Goal: Navigation & Orientation: Find specific page/section

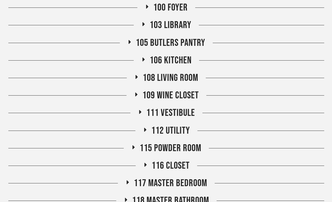
scroll to position [198, 0]
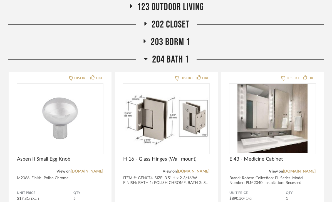
click at [187, 58] on span "204 Bath 1" at bounding box center [170, 60] width 37 height 12
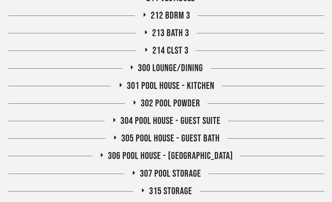
scroll to position [552, 0]
click at [232, 81] on div "301 Pool House - Kitchen" at bounding box center [166, 86] width 316 height 12
click at [197, 83] on span "301 Pool House - Kitchen" at bounding box center [171, 86] width 88 height 12
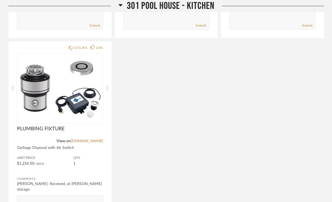
scroll to position [794, 0]
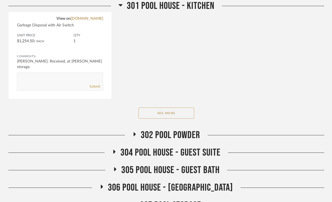
click at [182, 115] on button "See More" at bounding box center [166, 113] width 56 height 11
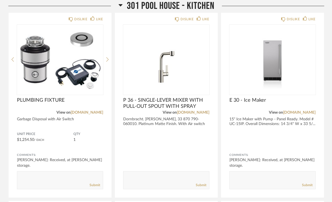
scroll to position [821, 0]
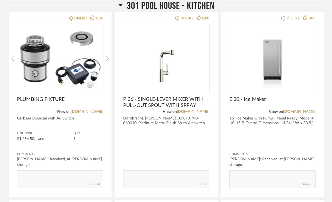
click at [290, 13] on div "DISLIKE LIKE E 30 - Ice Maker View on [DOMAIN_NAME] 15" Ice Maker with Pump - P…" at bounding box center [272, 104] width 103 height 185
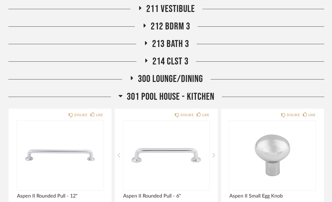
scroll to position [542, 0]
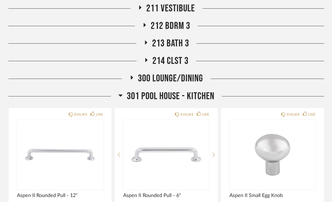
click at [202, 96] on span "301 Pool House - Kitchen" at bounding box center [171, 96] width 88 height 12
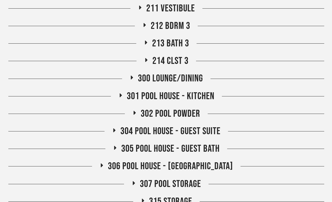
click at [202, 78] on span "300 Lounge/Dining" at bounding box center [170, 79] width 65 height 12
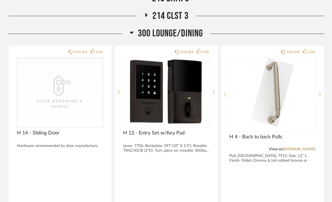
scroll to position [586, 0]
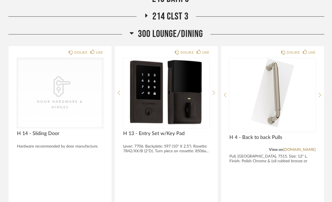
click at [185, 37] on span "300 Lounge/Dining" at bounding box center [170, 34] width 65 height 12
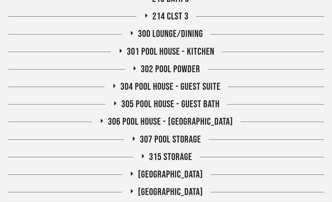
click at [188, 71] on span "302 Pool Powder" at bounding box center [170, 69] width 59 height 12
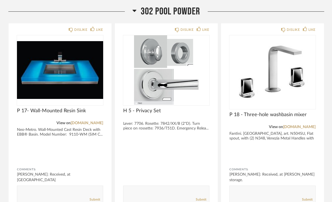
scroll to position [645, 0]
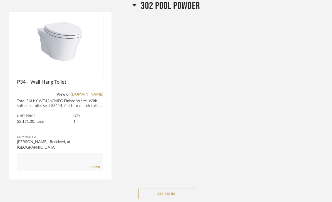
click at [172, 194] on button "See More" at bounding box center [166, 193] width 56 height 11
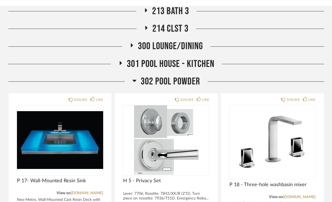
scroll to position [572, 0]
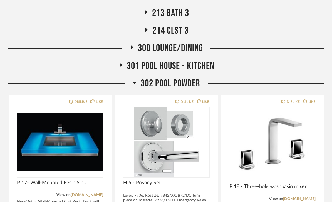
click at [193, 82] on span "302 Pool Powder" at bounding box center [170, 84] width 59 height 12
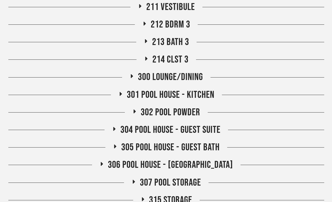
scroll to position [560, 0]
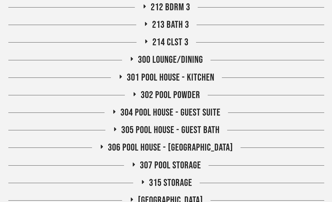
click at [218, 78] on div at bounding box center [269, 78] width 110 height 0
click at [202, 77] on span "301 Pool House - Kitchen" at bounding box center [171, 78] width 88 height 12
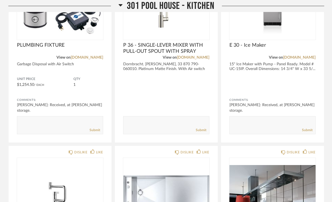
scroll to position [879, 0]
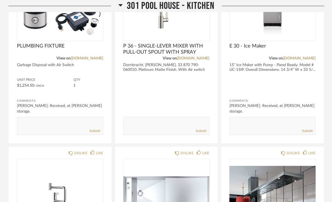
click at [206, 5] on span "301 Pool House - Kitchen" at bounding box center [171, 6] width 88 height 12
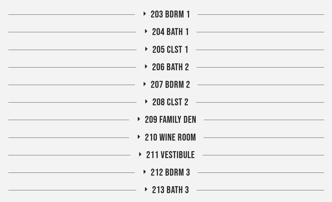
scroll to position [394, 0]
click at [203, 32] on div "204 Bath 1" at bounding box center [166, 33] width 316 height 12
click at [183, 31] on span "204 Bath 1" at bounding box center [170, 33] width 37 height 12
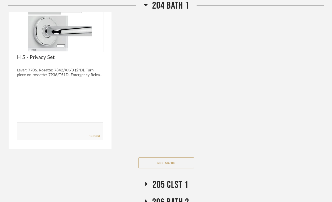
click at [176, 165] on button "See More" at bounding box center [166, 163] width 56 height 11
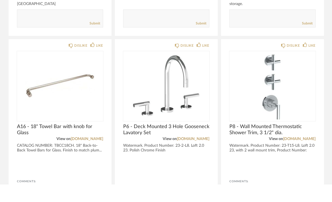
scroll to position [965, 0]
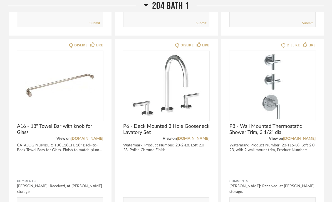
click at [158, 6] on span "204 Bath 1" at bounding box center [170, 6] width 37 height 12
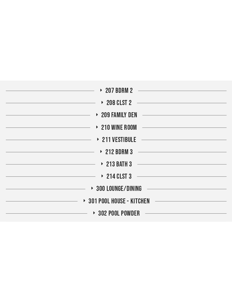
scroll to position [389, 0]
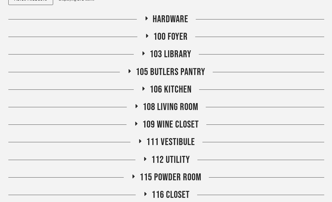
scroll to position [92, 0]
click at [146, 73] on span "105 Butlers Pantry" at bounding box center [171, 72] width 70 height 12
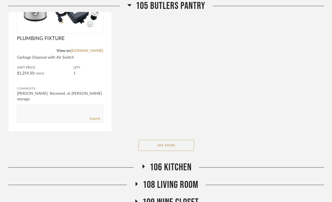
scroll to position [412, 0]
click at [155, 150] on button "See More" at bounding box center [166, 145] width 56 height 11
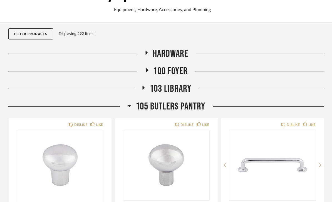
scroll to position [71, 0]
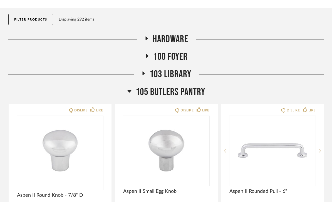
click at [145, 95] on span "105 Butlers Pantry" at bounding box center [171, 92] width 70 height 12
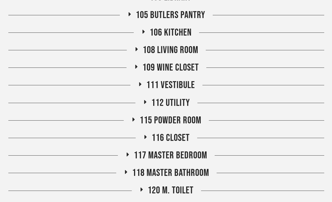
scroll to position [149, 0]
click at [155, 104] on span "112 Utility" at bounding box center [170, 103] width 39 height 12
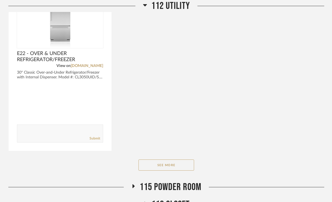
scroll to position [485, 0]
click at [154, 165] on button "See More" at bounding box center [166, 165] width 56 height 11
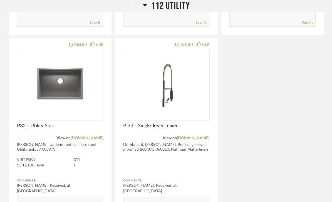
scroll to position [788, 0]
click at [167, 4] on span "112 Utility" at bounding box center [170, 6] width 39 height 12
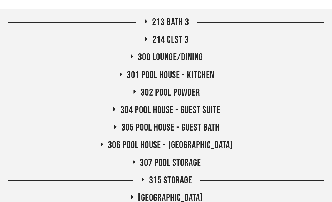
scroll to position [563, 0]
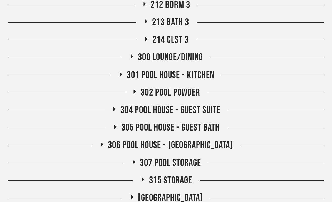
click at [213, 76] on span "301 Pool House - Kitchen" at bounding box center [171, 75] width 88 height 12
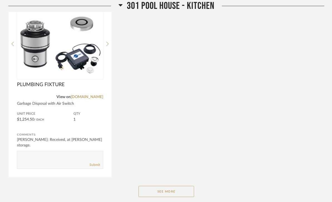
scroll to position [870, 0]
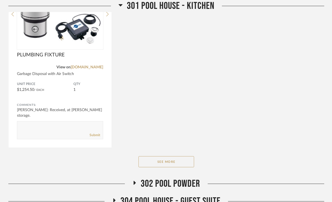
click at [186, 160] on button "See More" at bounding box center [166, 161] width 56 height 11
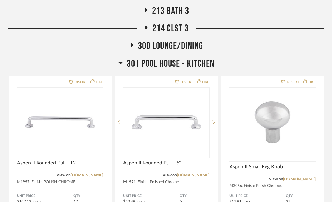
scroll to position [574, 0]
click at [191, 67] on span "301 Pool House - Kitchen" at bounding box center [171, 64] width 88 height 12
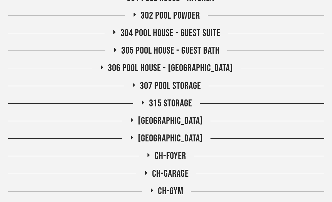
scroll to position [639, 0]
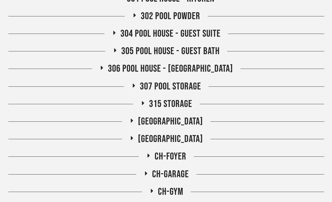
click at [151, 69] on span "306 Pool House - [GEOGRAPHIC_DATA]" at bounding box center [170, 69] width 125 height 12
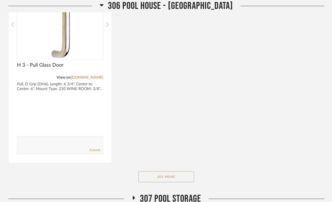
scroll to position [946, 0]
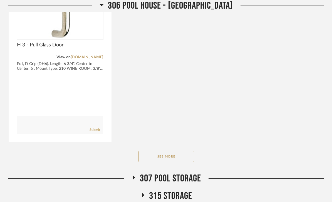
click at [158, 158] on button "See More" at bounding box center [166, 156] width 56 height 11
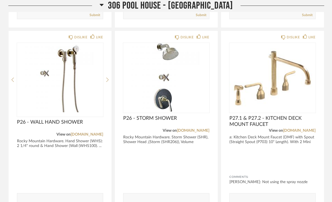
scroll to position [1438, 0]
click at [171, 8] on span "306 Pool House - [GEOGRAPHIC_DATA]" at bounding box center [170, 6] width 125 height 12
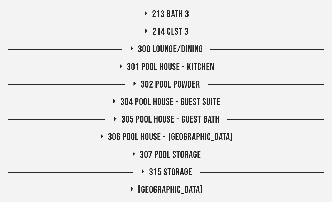
scroll to position [570, 0]
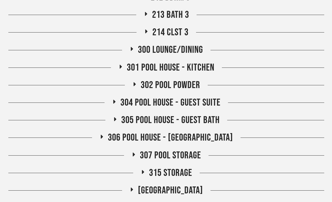
click at [161, 120] on span "305 Pool House - Guest Bath" at bounding box center [170, 121] width 98 height 12
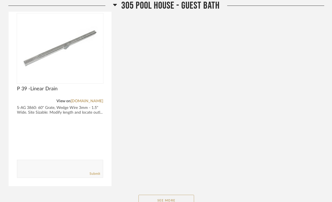
scroll to position [890, 0]
click at [175, 202] on button "See More" at bounding box center [166, 200] width 56 height 11
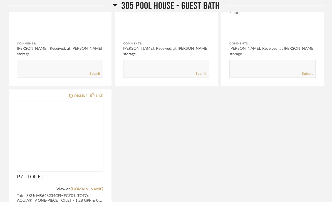
scroll to position [1573, 0]
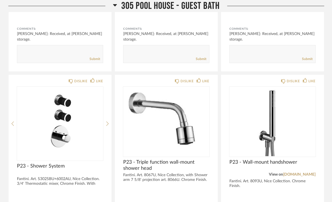
click at [115, 7] on icon at bounding box center [115, 5] width 4 height 7
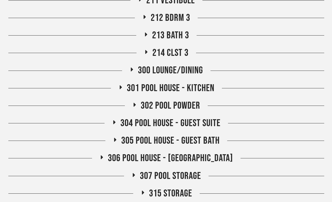
scroll to position [550, 0]
